Goal: Information Seeking & Learning: Learn about a topic

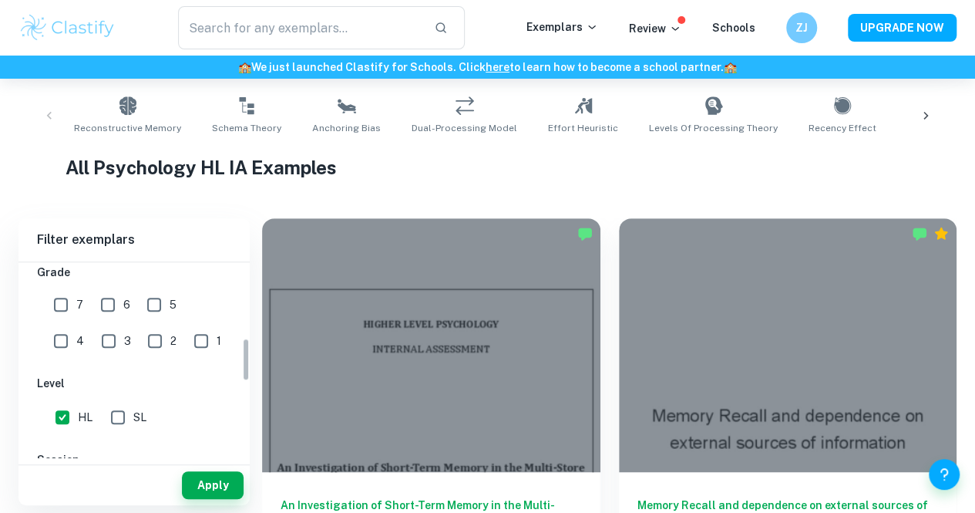
scroll to position [341, 0]
click at [69, 298] on input "7" at bounding box center [60, 305] width 31 height 31
checkbox input "true"
click at [105, 298] on input "6" at bounding box center [107, 305] width 31 height 31
checkbox input "true"
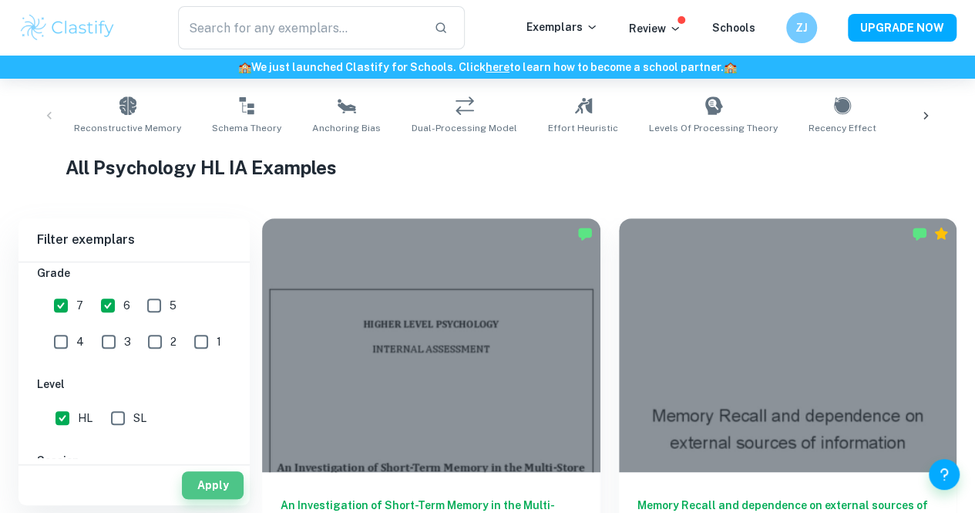
click at [224, 486] on button "Apply" at bounding box center [213, 485] width 62 height 28
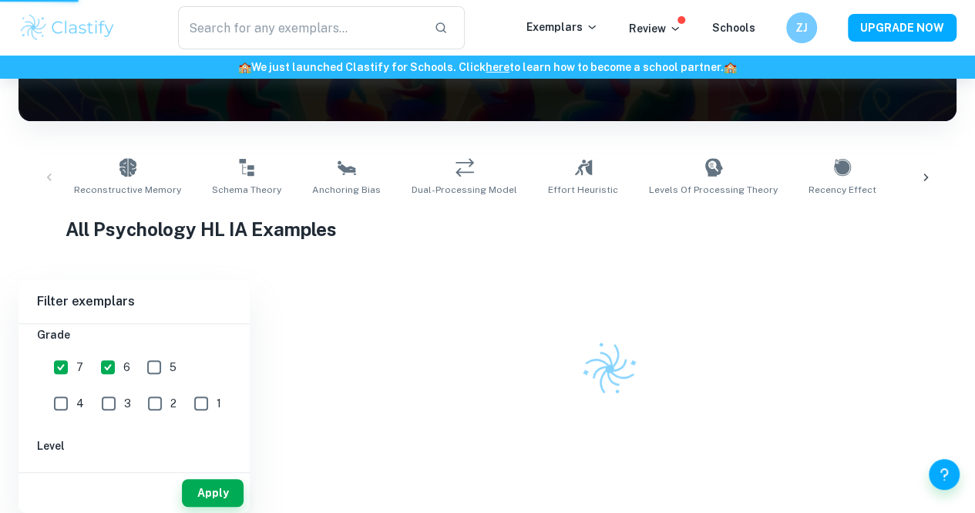
scroll to position [237, 0]
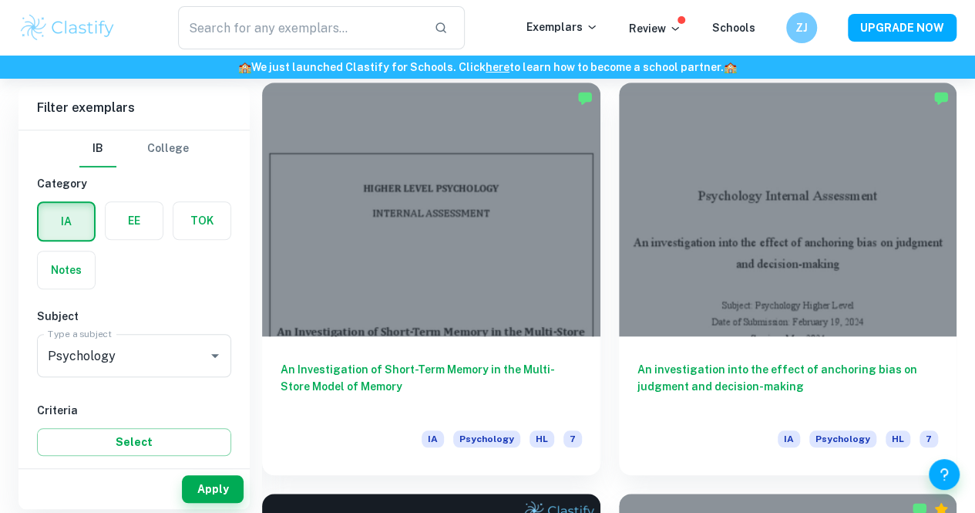
scroll to position [438, 0]
click at [396, 360] on h6 "An Investigation of Short-Term Memory in the Multi-Store Model of Memory" at bounding box center [431, 385] width 301 height 51
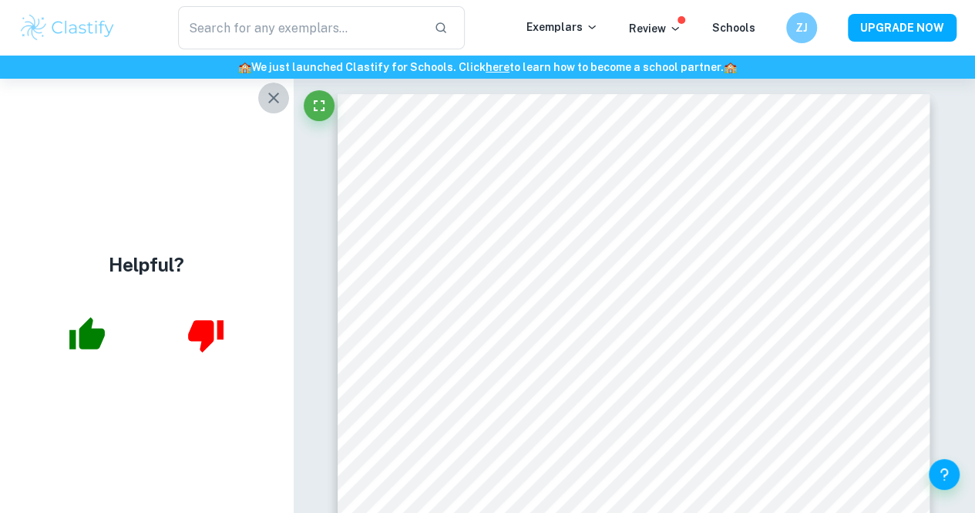
click at [271, 103] on icon "button" at bounding box center [273, 98] width 18 height 18
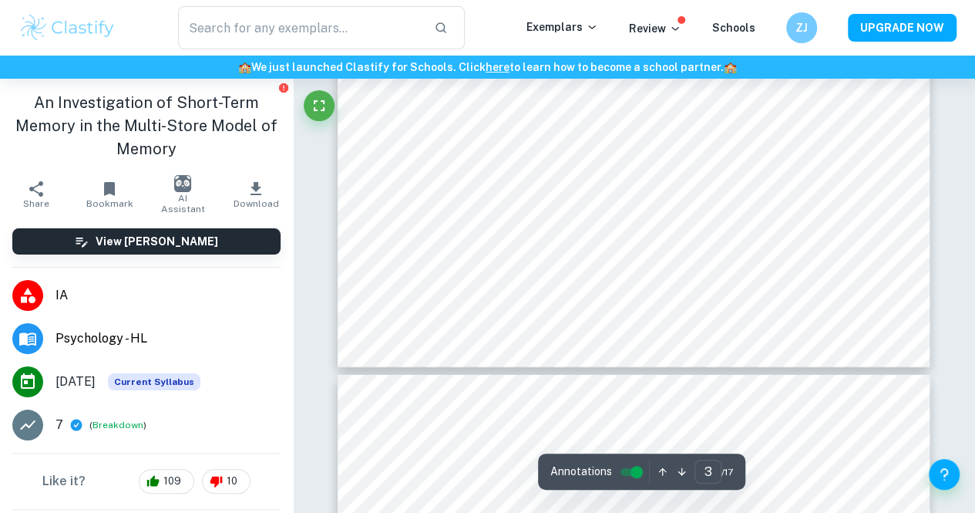
scroll to position [2232, 0]
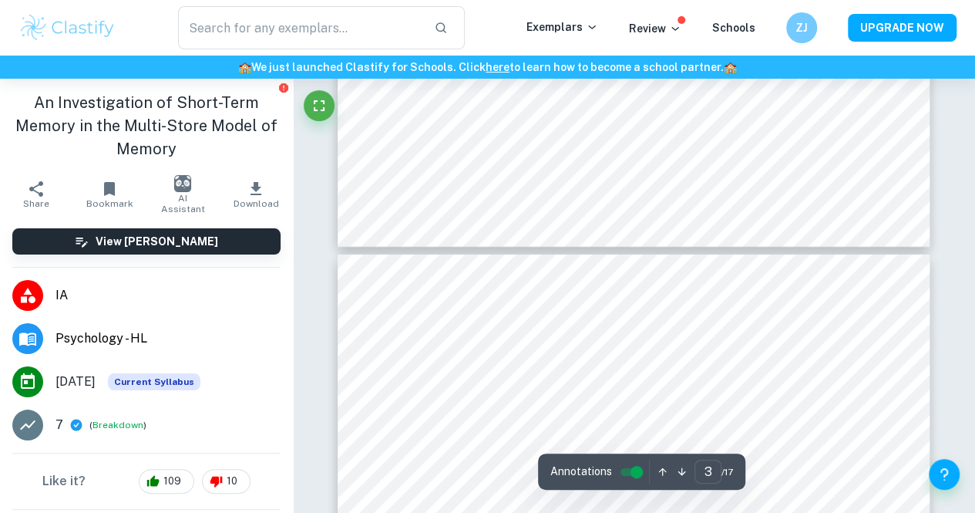
type input "4"
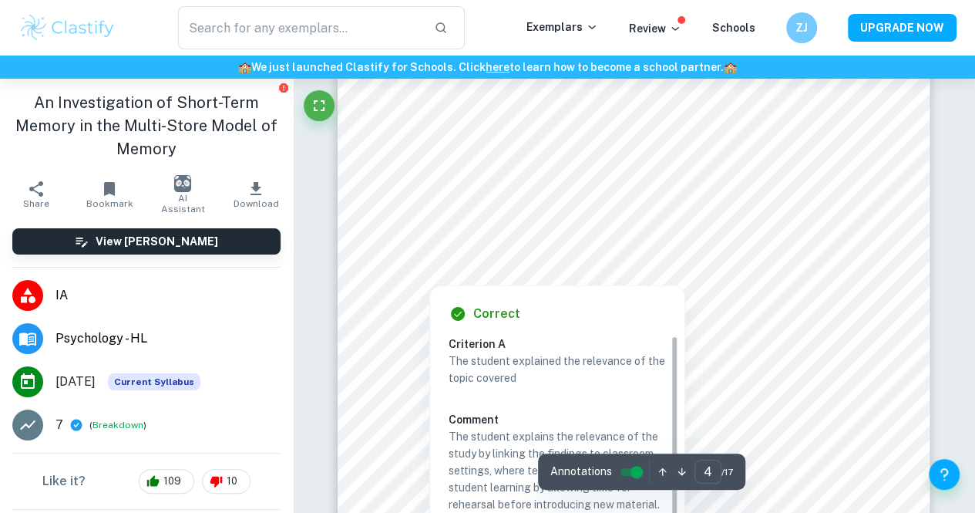
scroll to position [2608, 0]
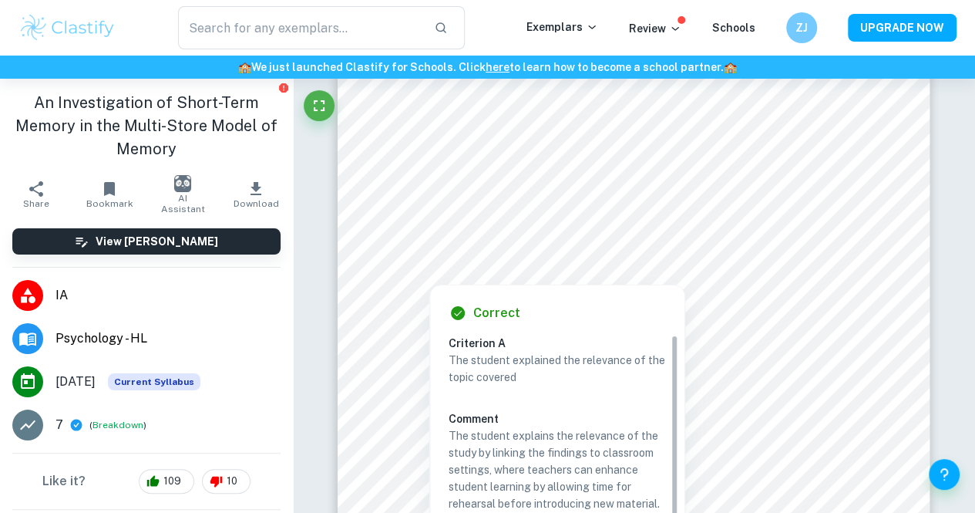
click at [496, 285] on div "Correct Criterion A The student explained the relevance of the topic covered Co…" at bounding box center [557, 489] width 254 height 409
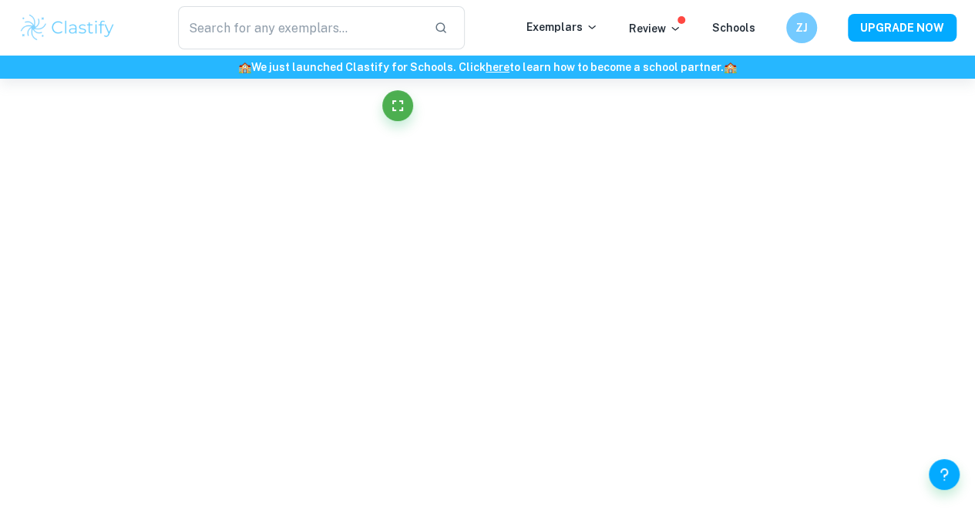
scroll to position [489, 0]
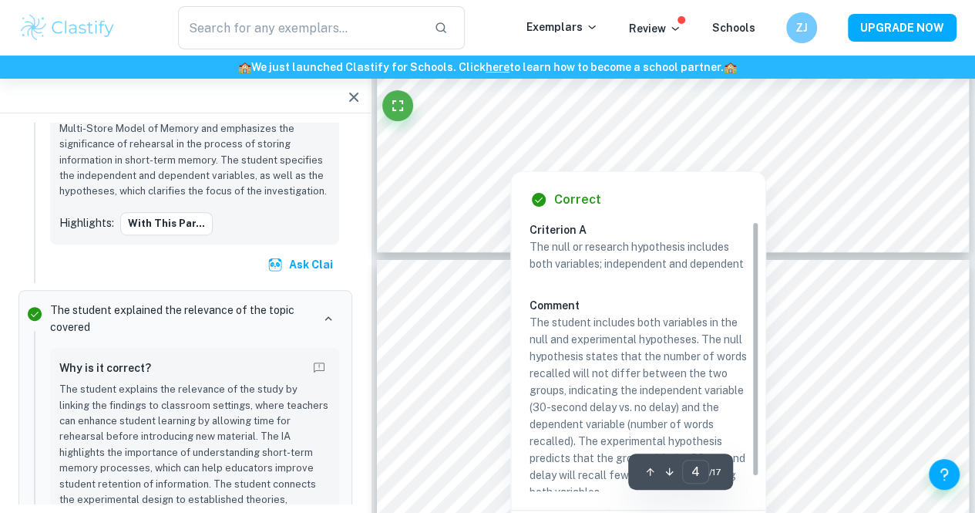
type input "5"
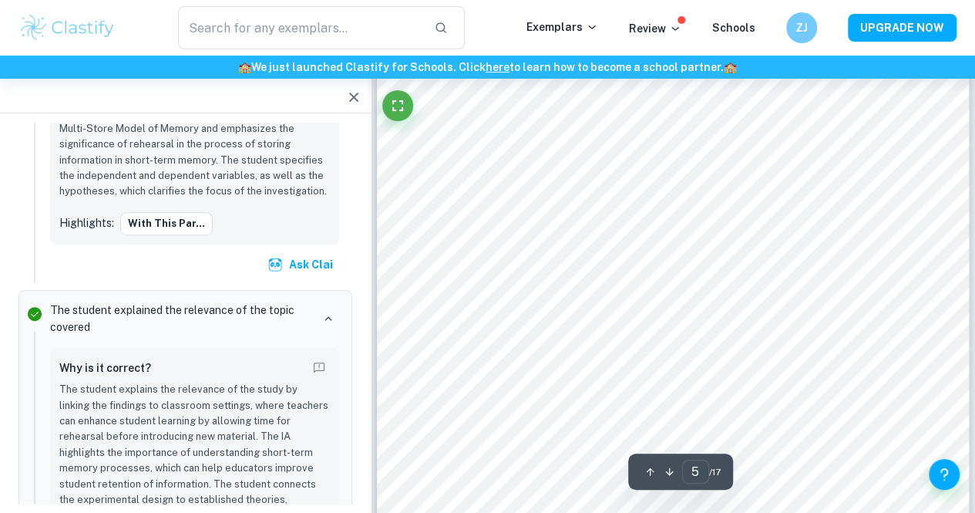
scroll to position [3162, 0]
click at [348, 101] on icon "button" at bounding box center [354, 97] width 18 height 18
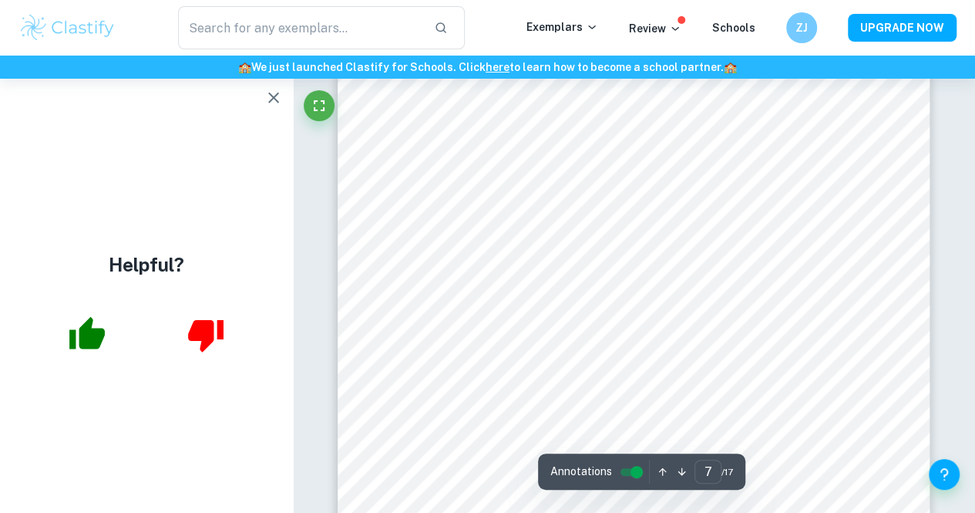
scroll to position [4793, 0]
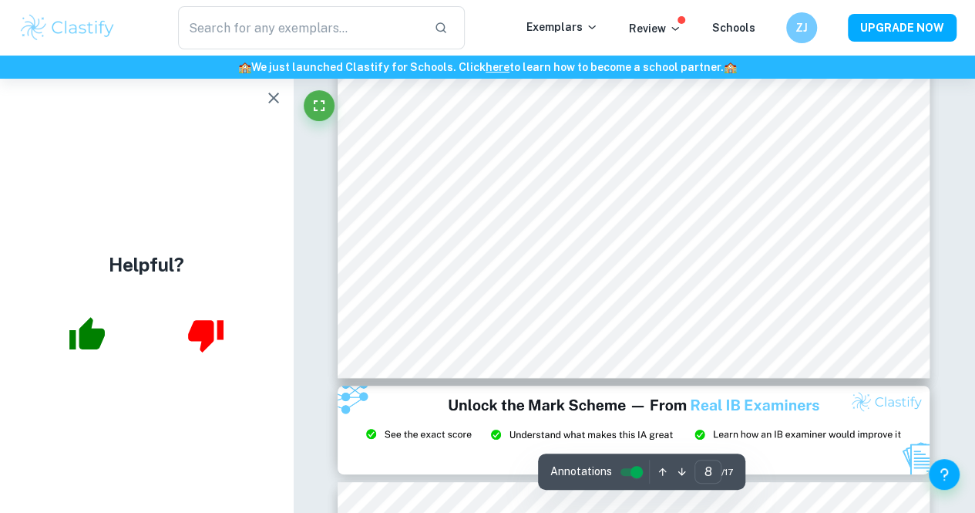
type input "9"
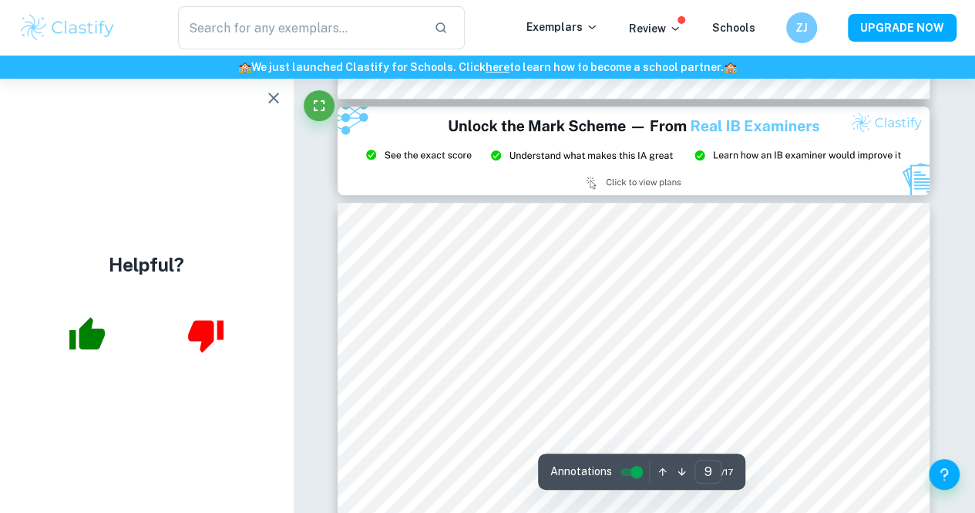
scroll to position [6185, 0]
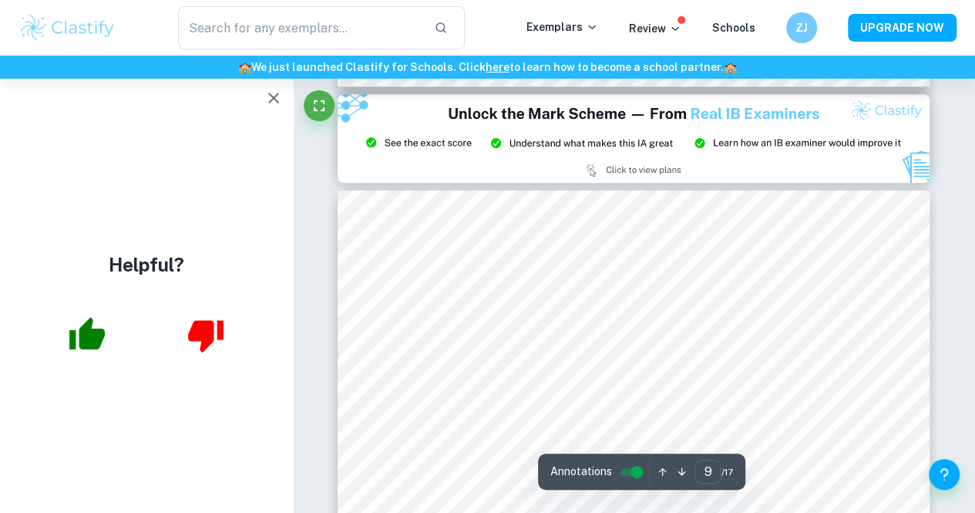
click at [270, 104] on icon "button" at bounding box center [273, 98] width 18 height 18
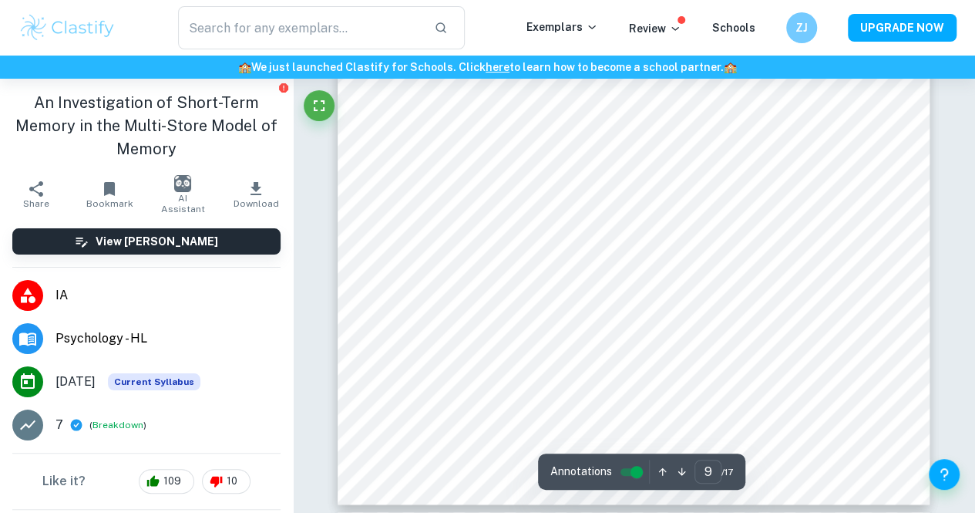
scroll to position [6660, 0]
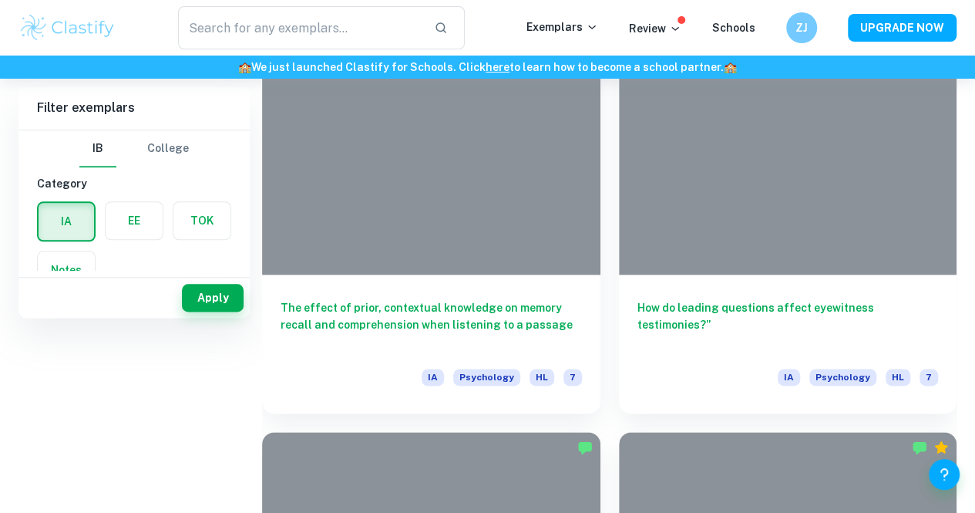
scroll to position [237, 0]
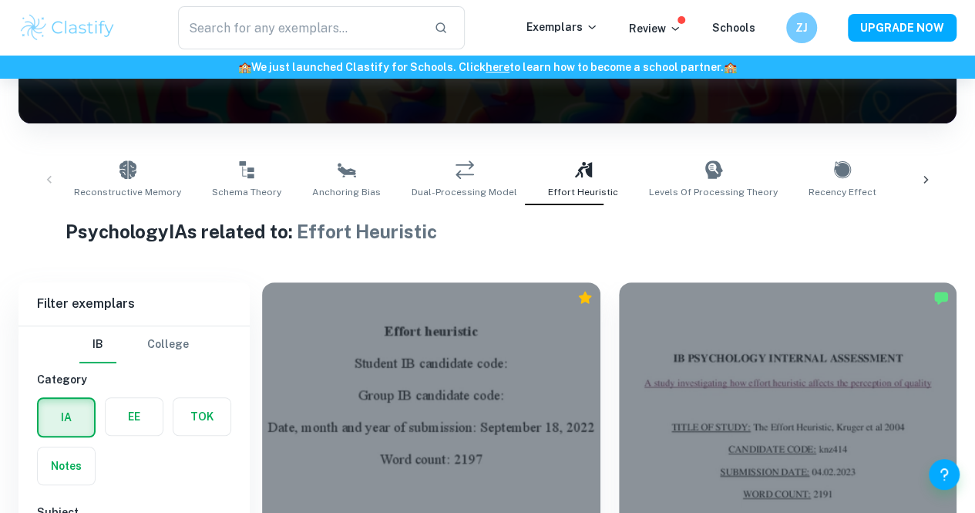
scroll to position [298, 0]
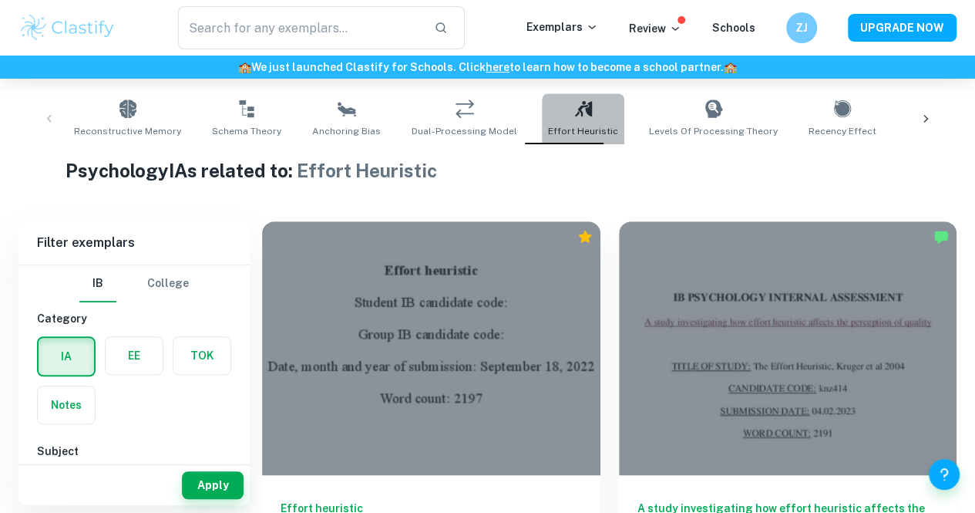
click at [560, 139] on link "Effort Heuristic" at bounding box center [583, 118] width 82 height 51
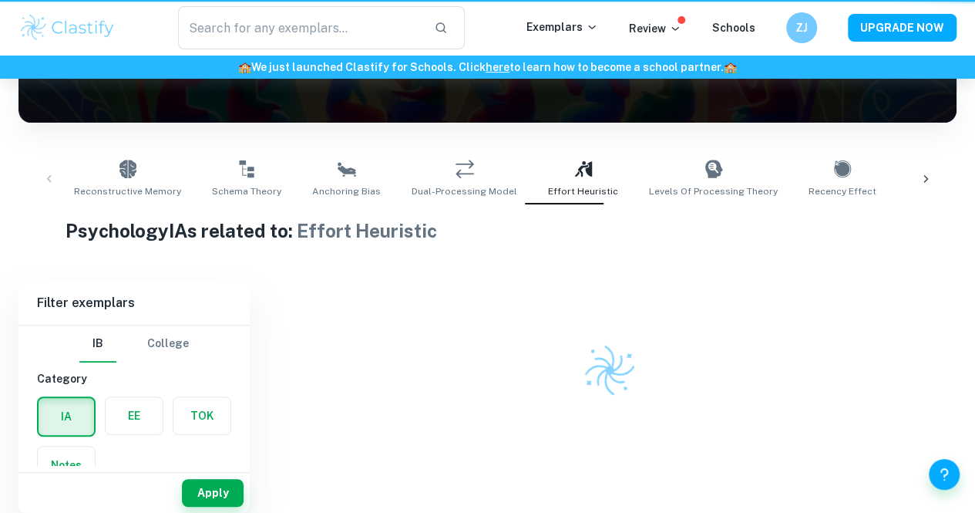
scroll to position [0, 0]
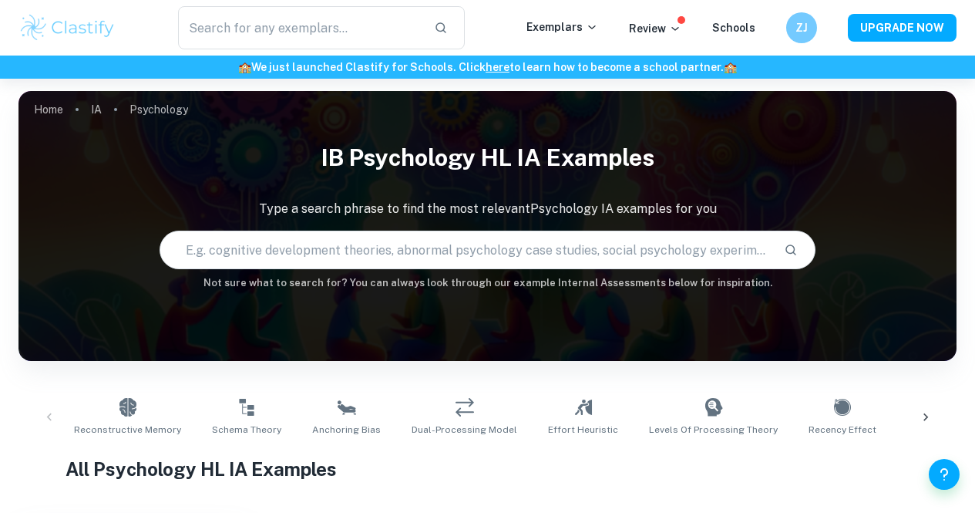
checkbox input "true"
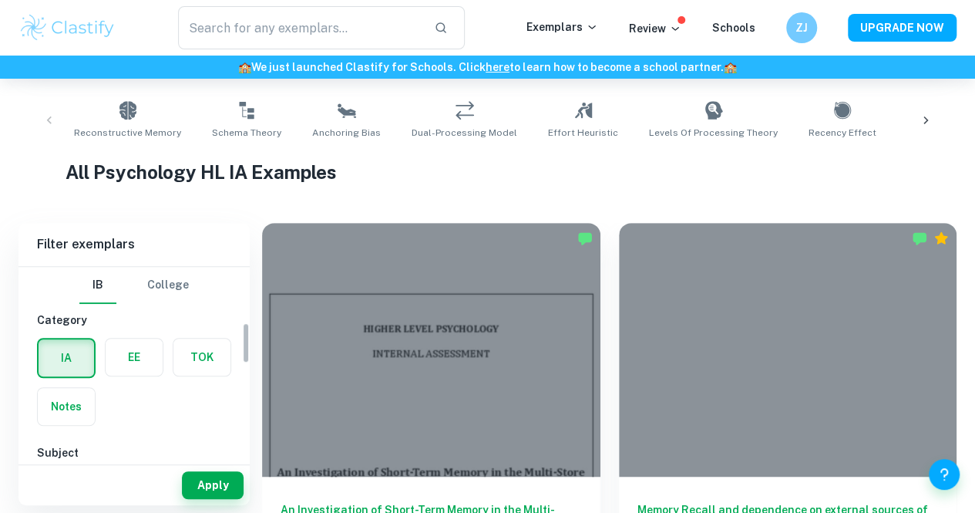
scroll to position [258, 0]
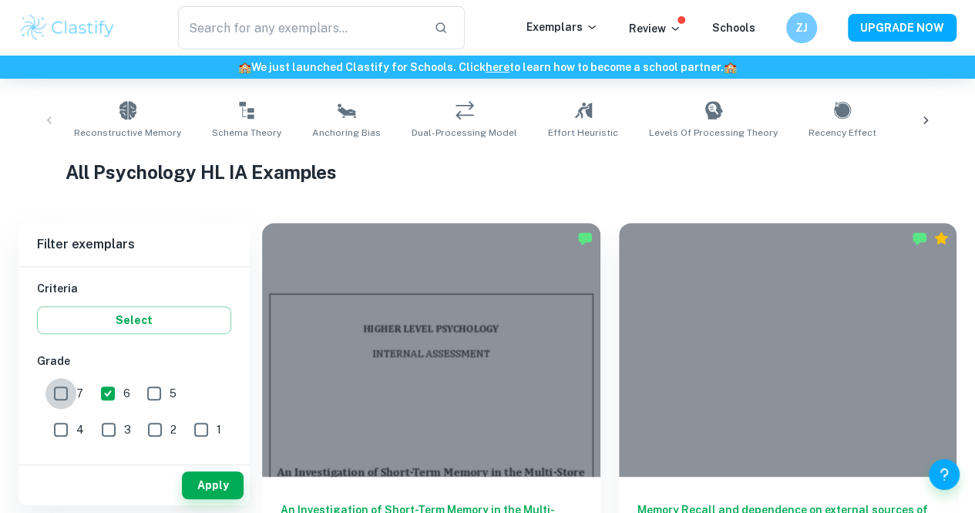
click at [59, 391] on input "7" at bounding box center [60, 393] width 31 height 31
checkbox input "true"
click at [216, 479] on button "Apply" at bounding box center [213, 485] width 62 height 28
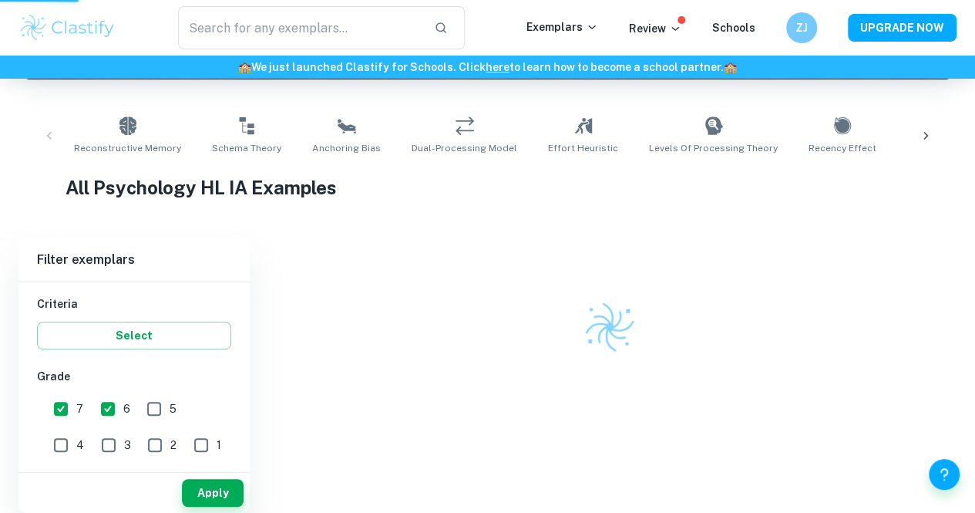
scroll to position [274, 0]
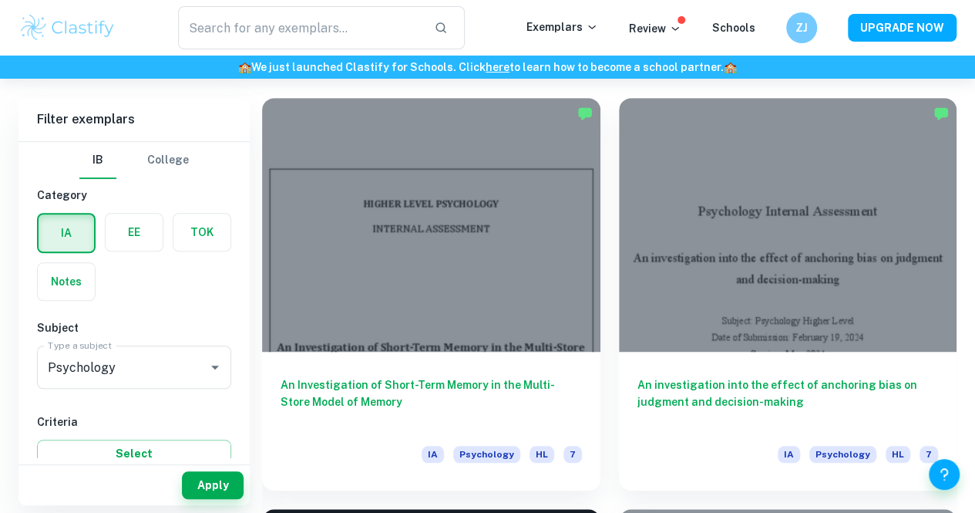
scroll to position [423, 0]
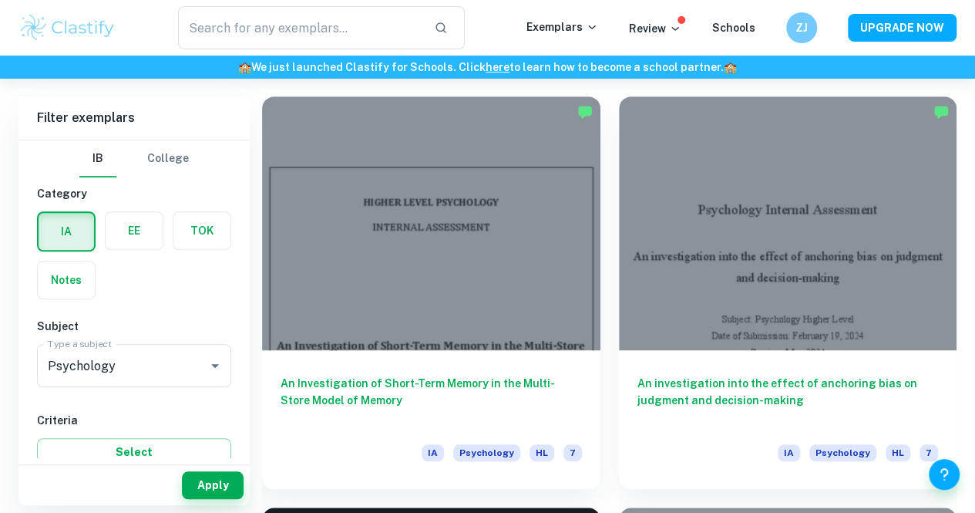
click at [637, 375] on h6 "An investigation into the effect of anchoring bias on judgment and decision-mak…" at bounding box center [787, 400] width 301 height 51
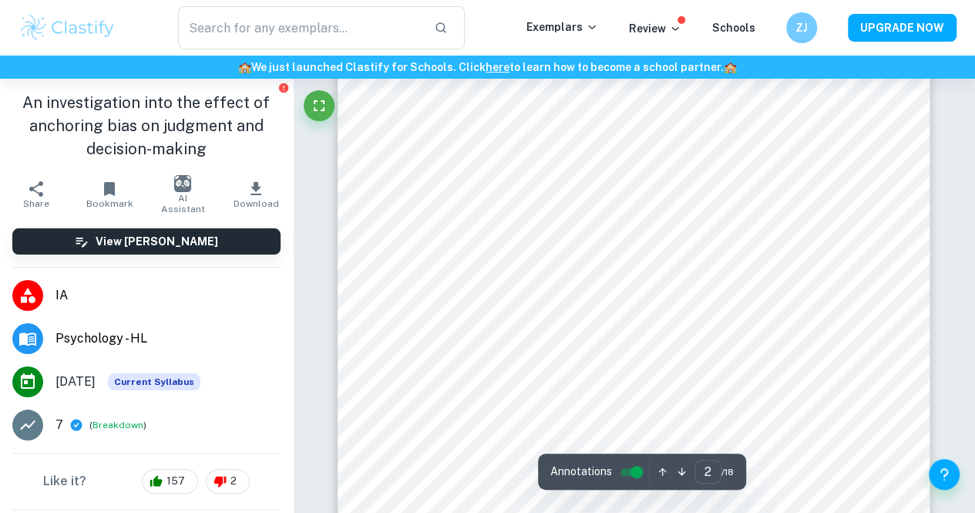
scroll to position [1057, 0]
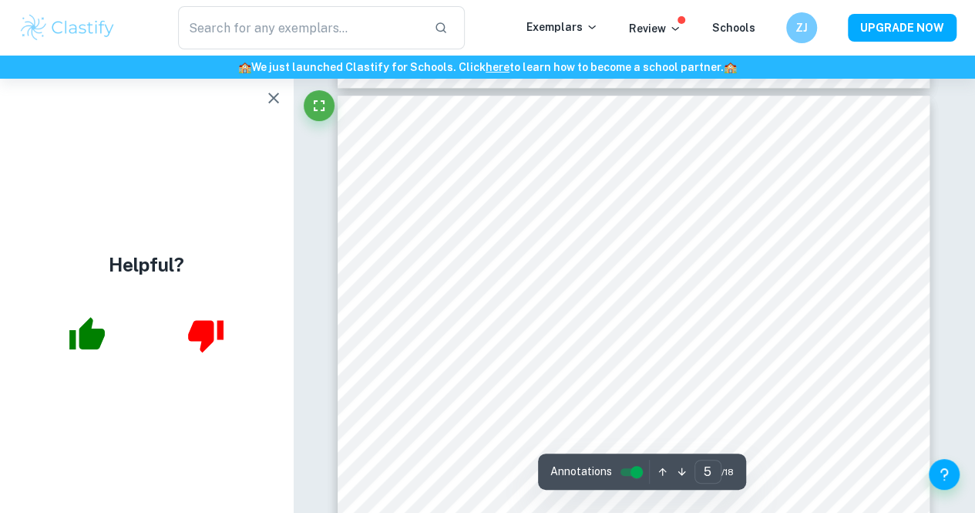
scroll to position [3379, 0]
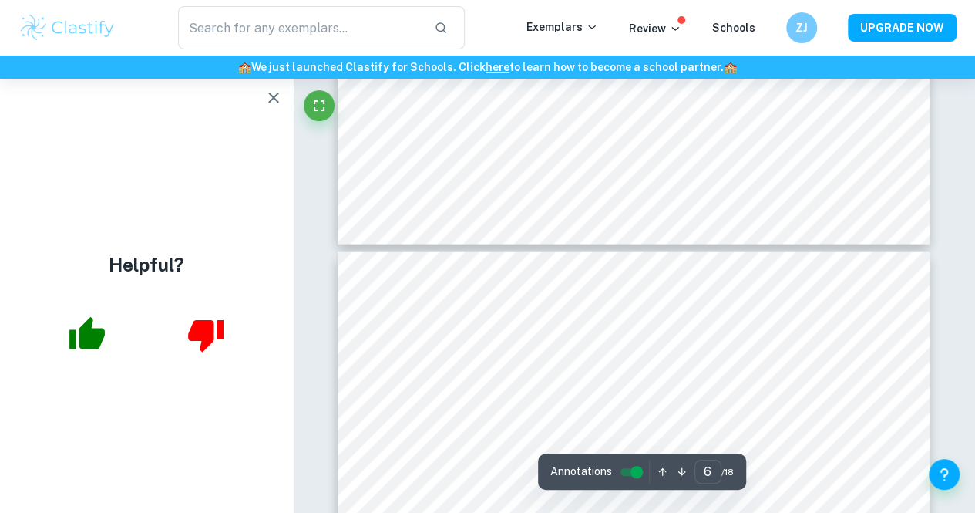
type input "7"
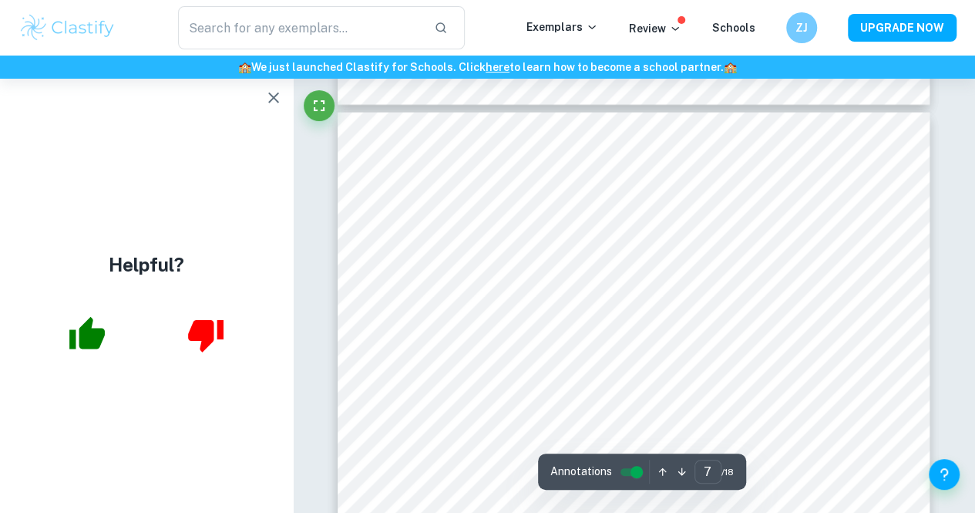
scroll to position [4888, 0]
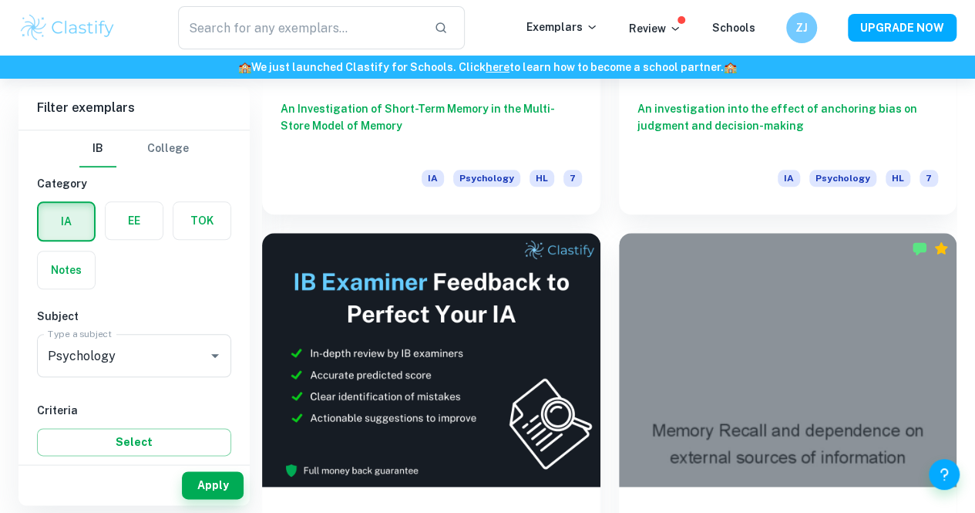
scroll to position [701, 0]
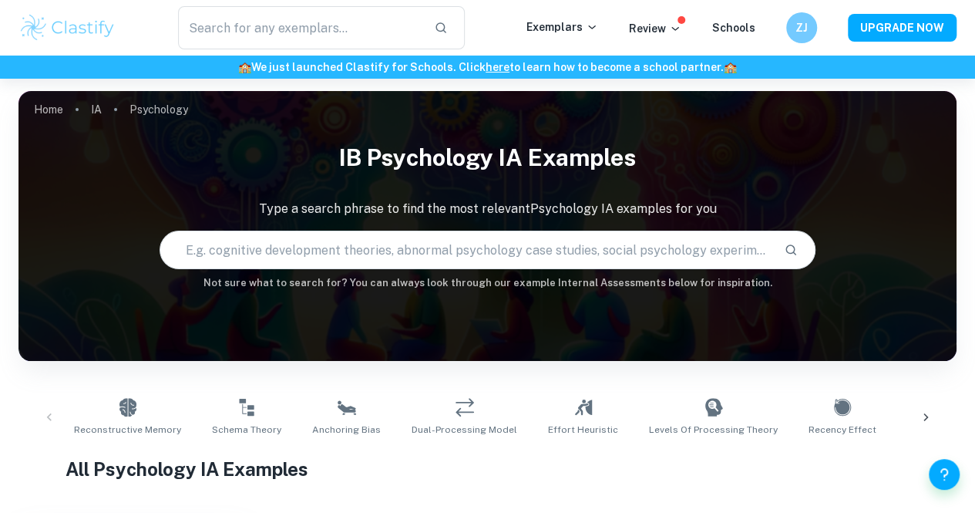
scroll to position [701, 0]
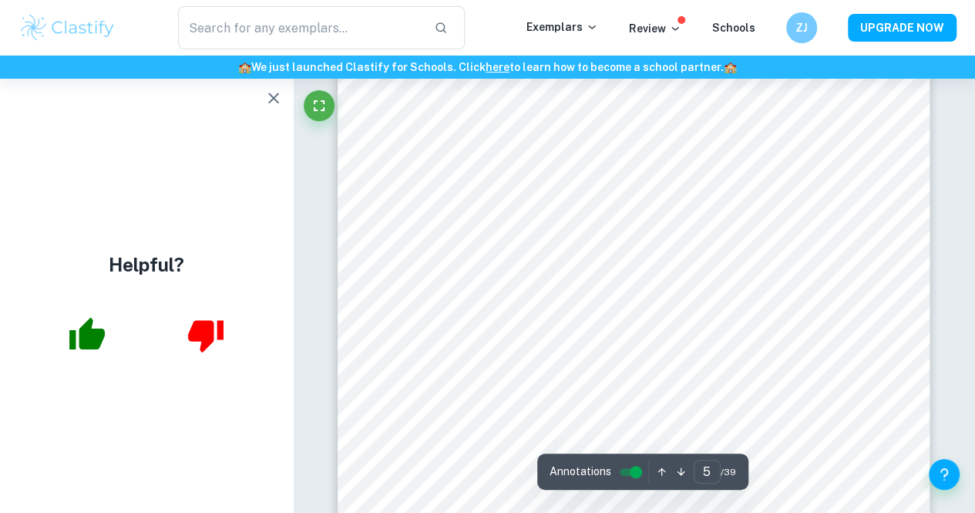
scroll to position [3667, 0]
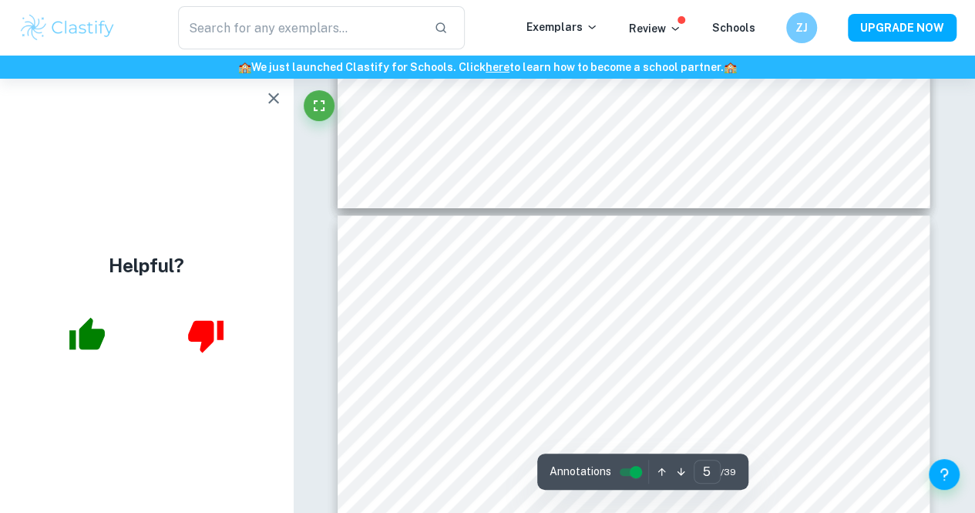
type input "6"
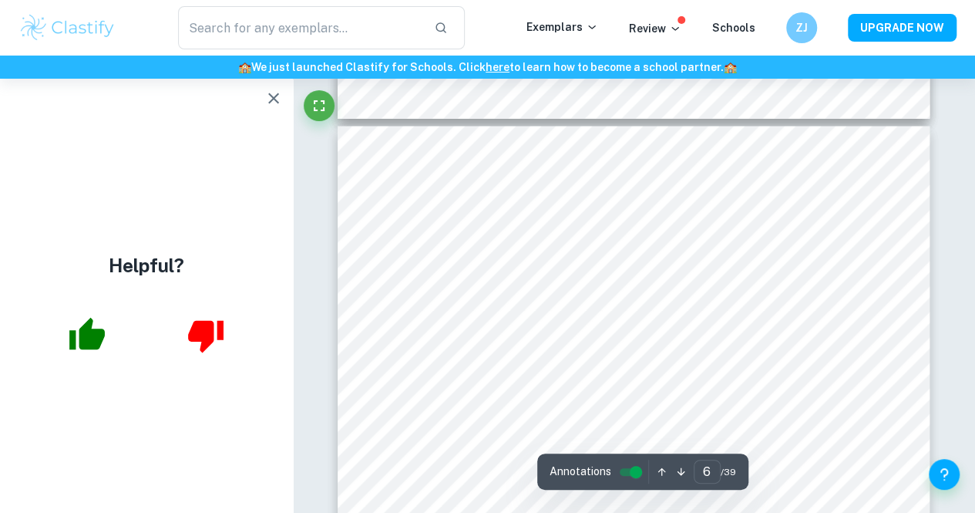
scroll to position [4746, 0]
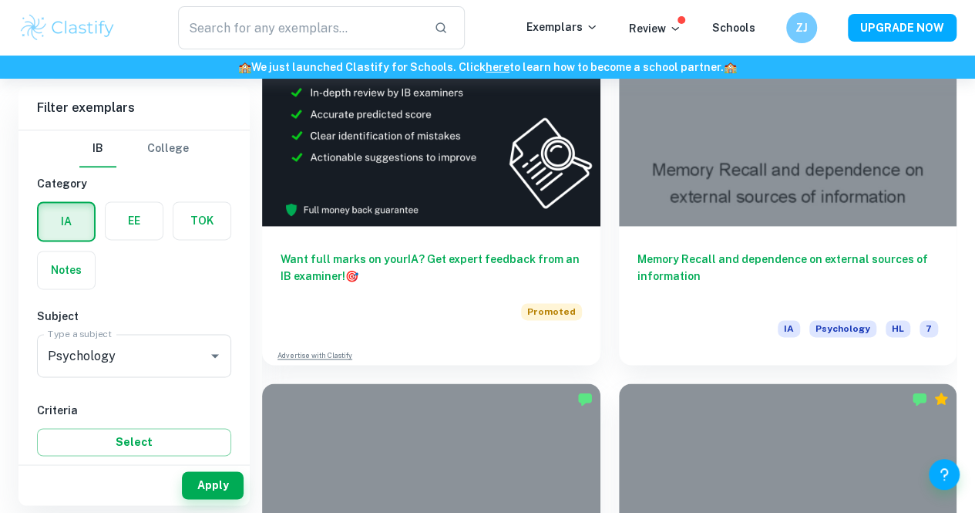
scroll to position [1079, 0]
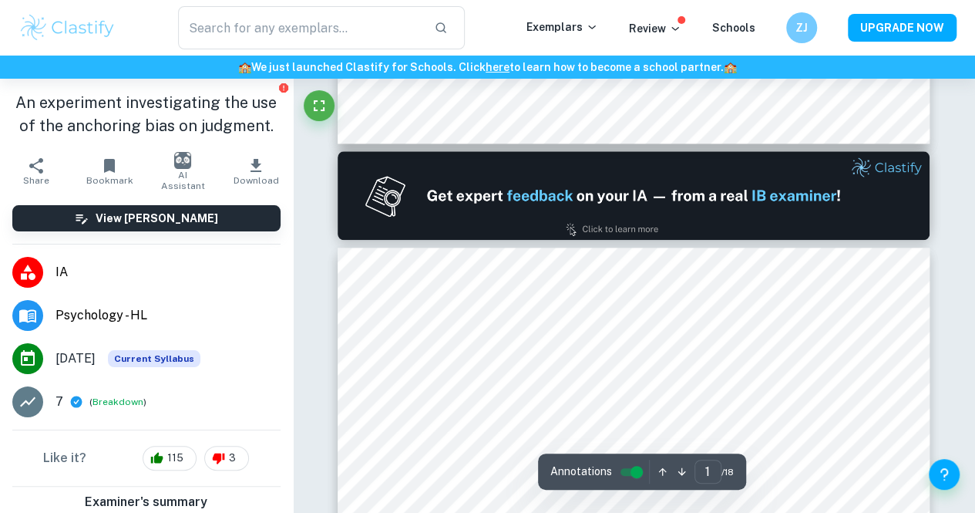
type input "2"
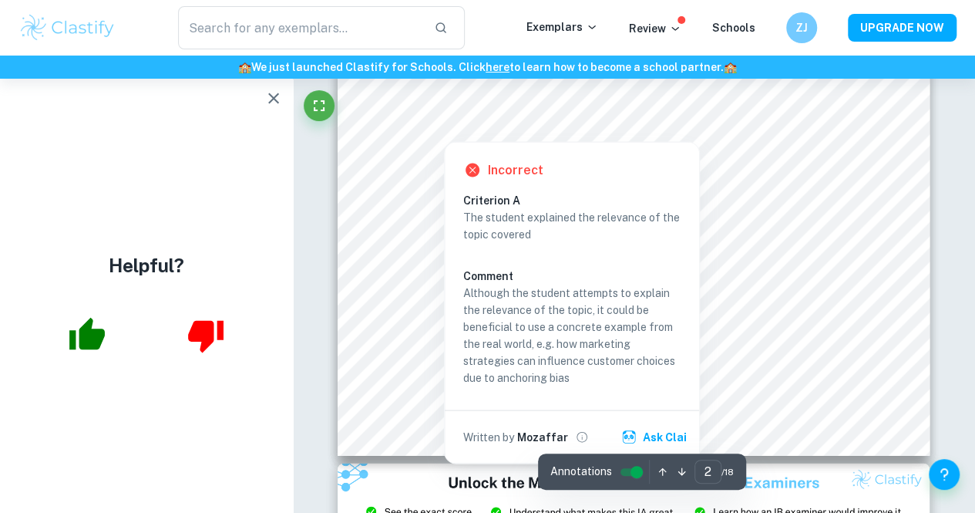
scroll to position [1418, 0]
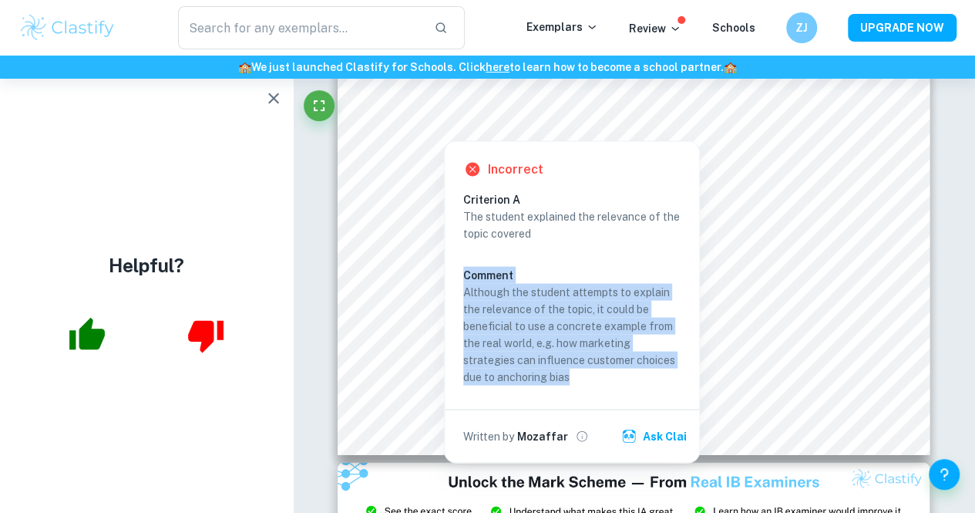
drag, startPoint x: 466, startPoint y: 280, endPoint x: 604, endPoint y: 378, distance: 169.6
click at [604, 378] on div "The student explained the relevance of the topic covered Comment Although the s…" at bounding box center [578, 295] width 230 height 177
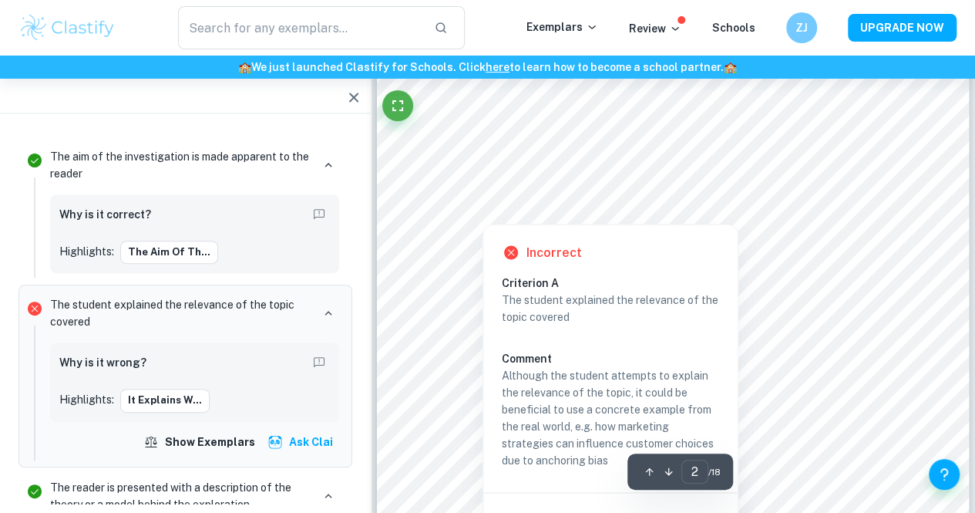
scroll to position [1239, 0]
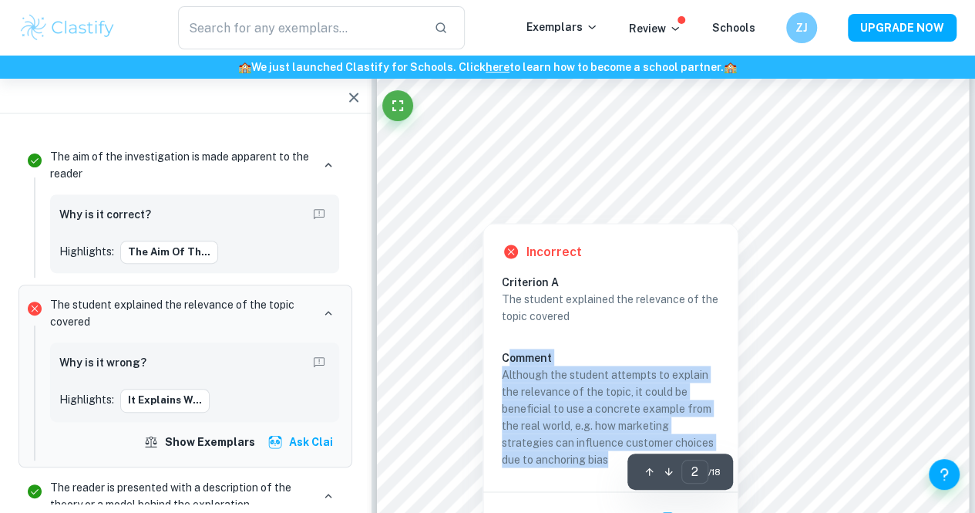
drag, startPoint x: 506, startPoint y: 363, endPoint x: 621, endPoint y: 459, distance: 149.9
click at [621, 459] on div "The student explained the relevance of the topic covered Comment Although the s…" at bounding box center [617, 378] width 230 height 177
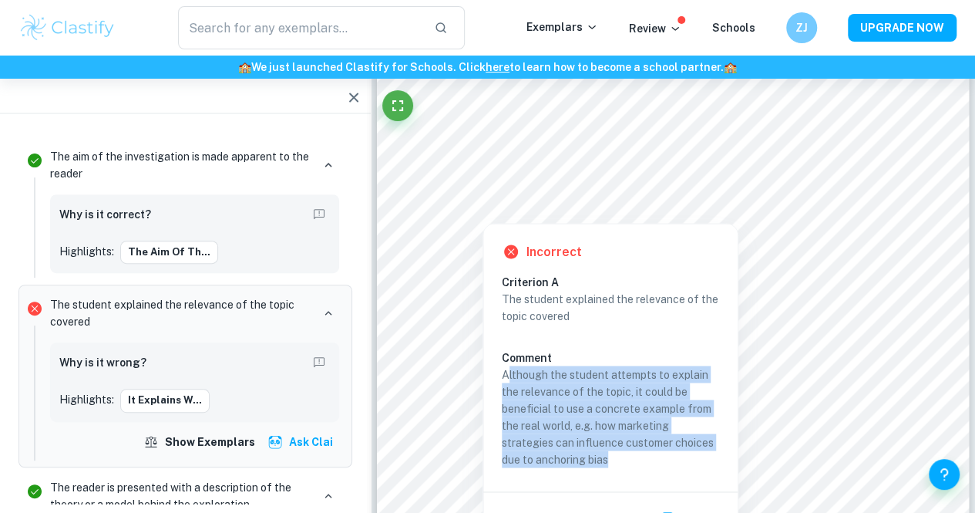
drag, startPoint x: 507, startPoint y: 369, endPoint x: 618, endPoint y: 452, distance: 138.7
click at [618, 452] on p "Although the student attempts to explain the relevance of the topic, it could b…" at bounding box center [610, 416] width 217 height 102
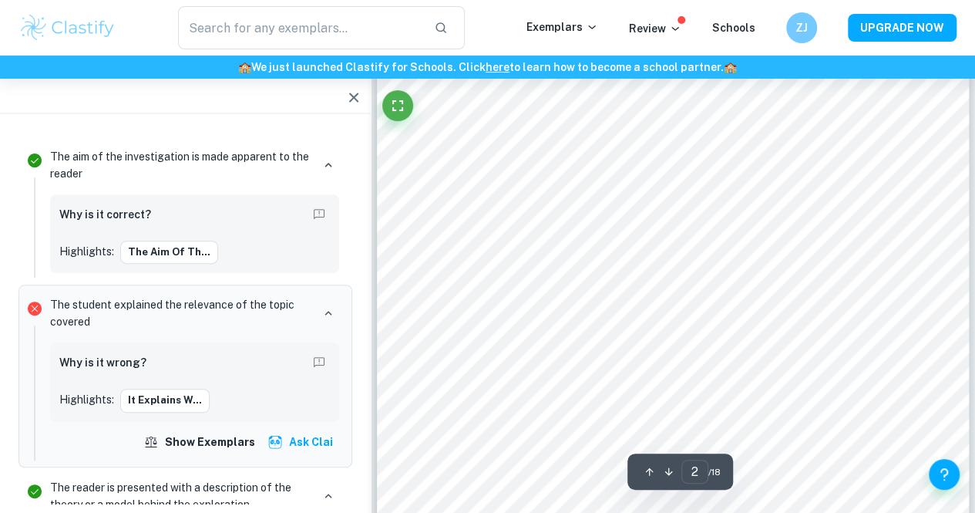
scroll to position [1243, 0]
